Goal: Find specific page/section

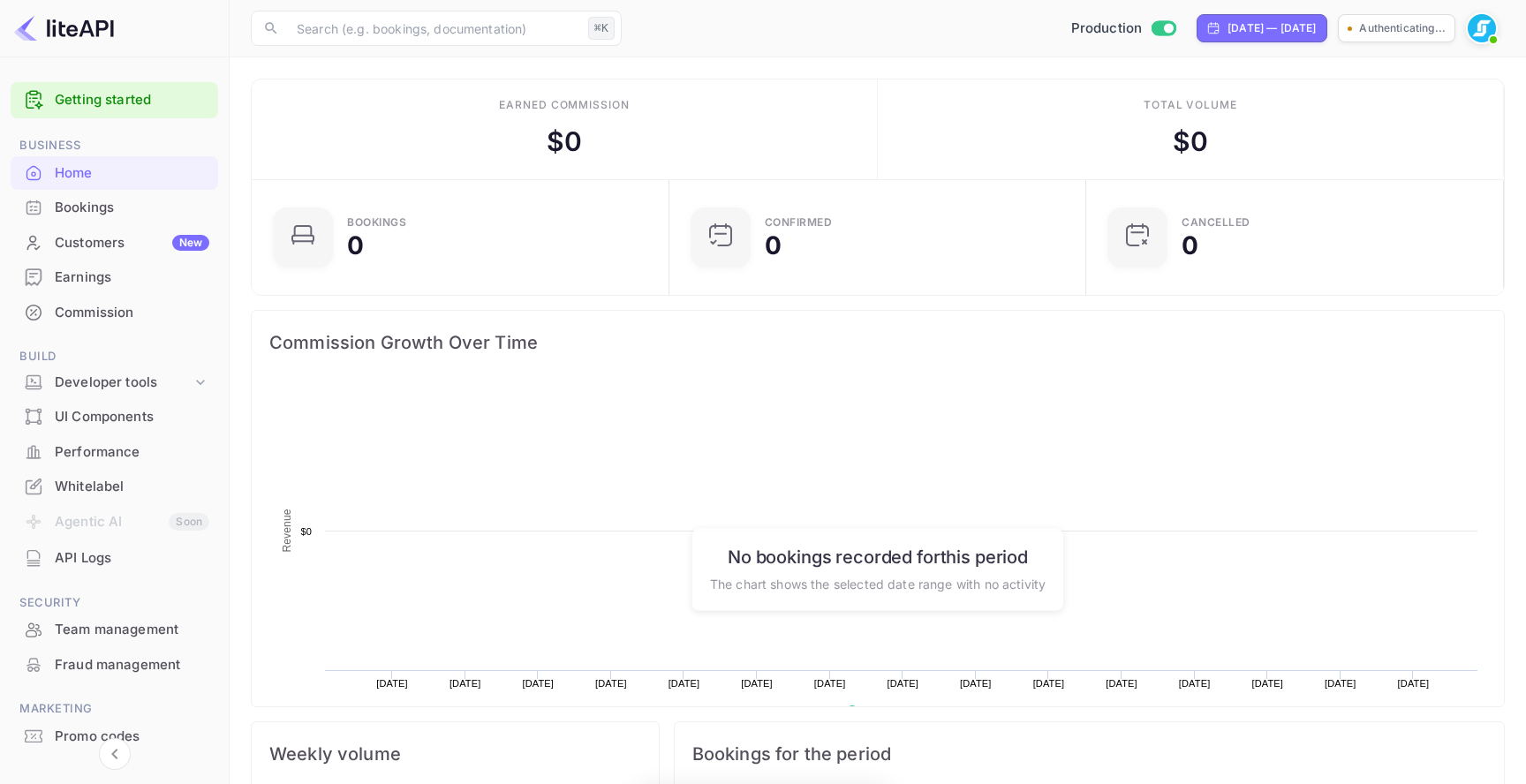
scroll to position [287, 407]
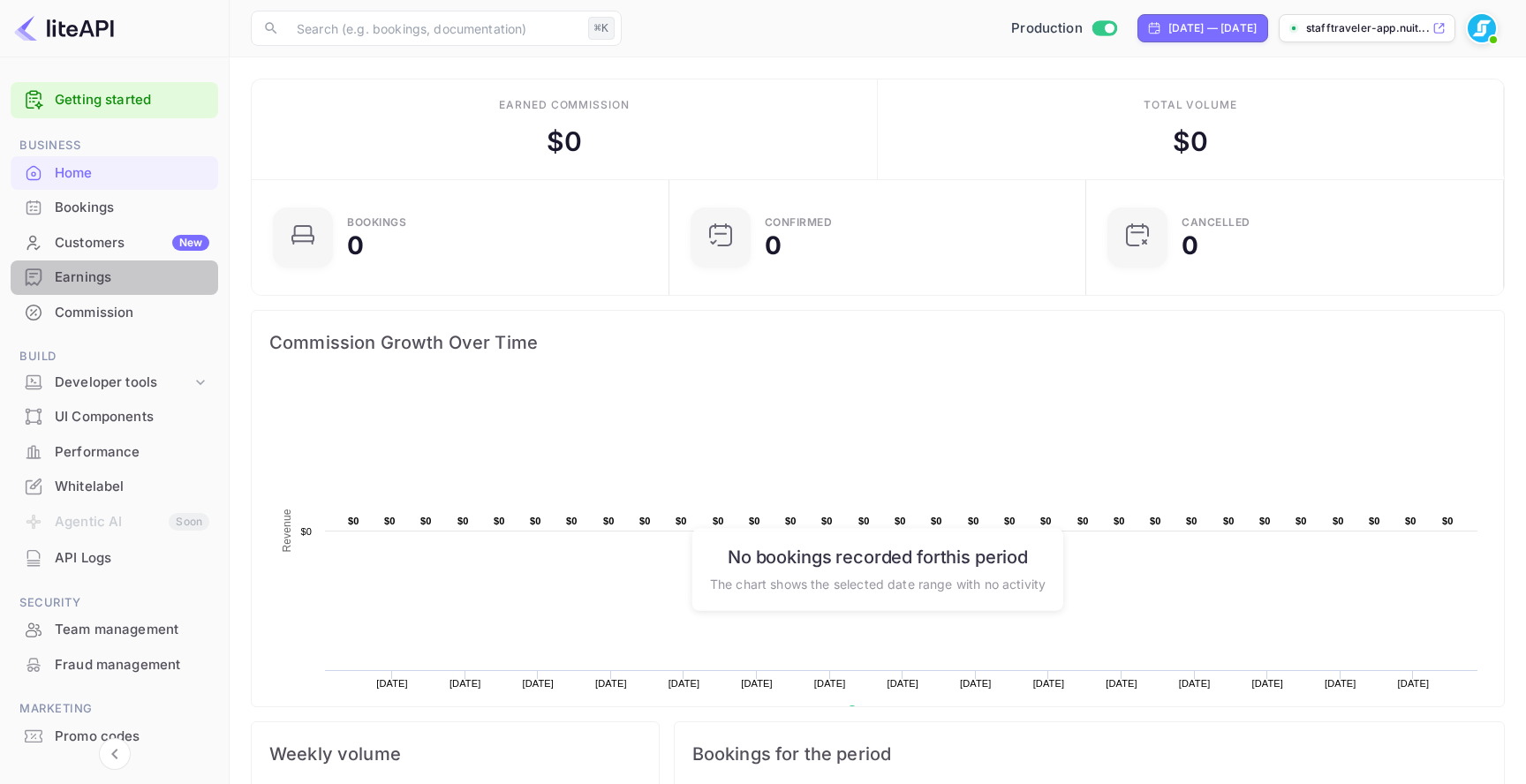
click at [144, 280] on div "Earnings" at bounding box center [132, 277] width 154 height 20
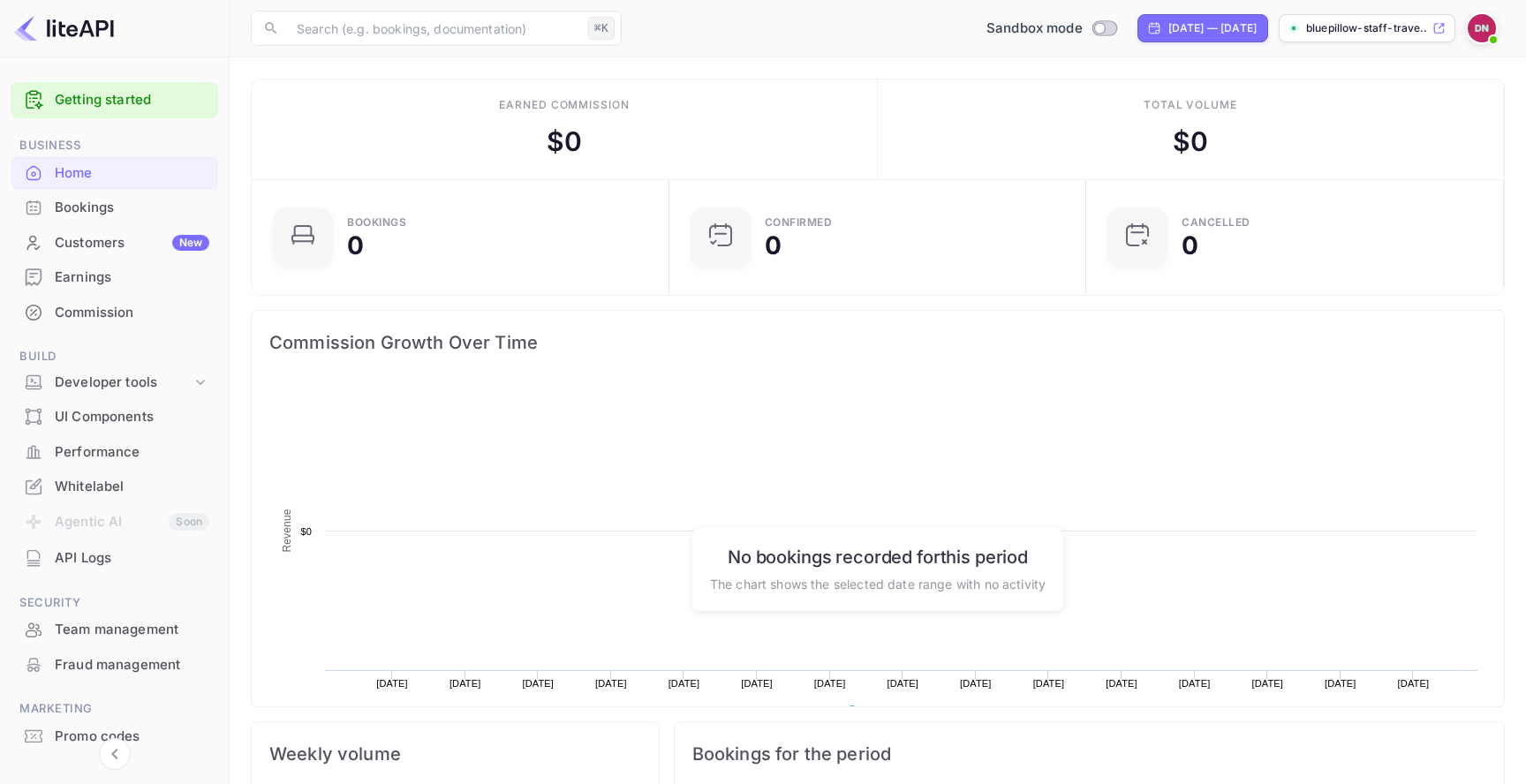
scroll to position [287, 407]
